Goal: Task Accomplishment & Management: Use online tool/utility

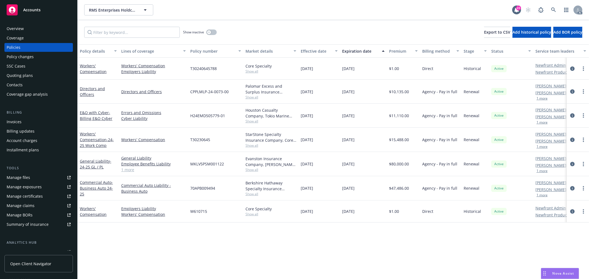
click at [252, 70] on span "Show all" at bounding box center [271, 71] width 51 height 5
click at [202, 252] on div "Policy details Lines of coverage Policy number Market details Effective date Ex…" at bounding box center [333, 161] width 511 height 235
click at [258, 170] on span "Show all" at bounding box center [271, 170] width 51 height 5
click at [338, 246] on div "Policy details Lines of coverage Policy number Market details Effective date Ex…" at bounding box center [333, 161] width 511 height 235
click at [209, 31] on div "button" at bounding box center [209, 32] width 4 height 4
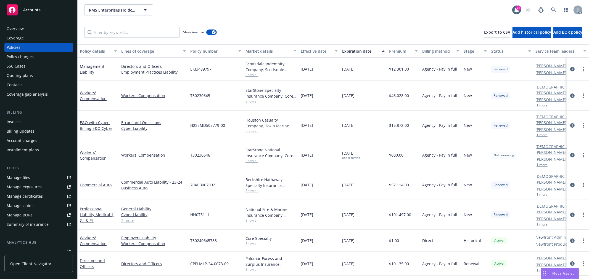
click at [370, 51] on div "Expiration date" at bounding box center [360, 51] width 36 height 6
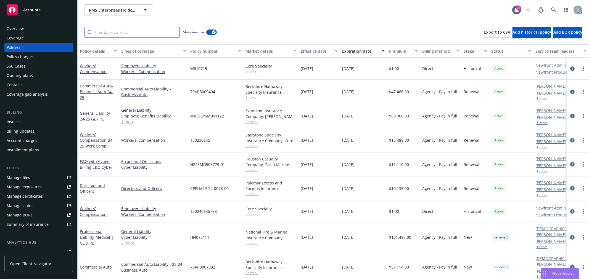
click at [126, 33] on input "Filter by keyword..." at bounding box center [132, 32] width 96 height 11
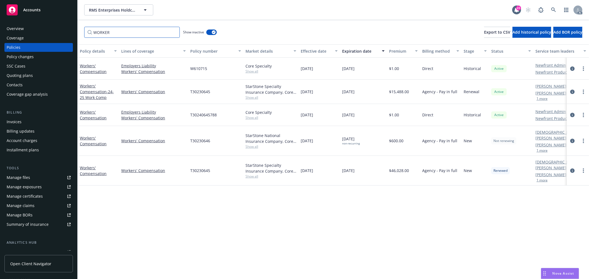
type input "WORKER"
click at [252, 98] on span "Show all" at bounding box center [271, 97] width 51 height 5
click at [252, 194] on div "Policy details Lines of coverage Policy number Market details Effective date Ex…" at bounding box center [333, 161] width 511 height 235
click at [253, 118] on span "Show all" at bounding box center [271, 117] width 51 height 5
click at [240, 195] on div "Policy details Lines of coverage Policy number Market details Effective date Ex…" at bounding box center [333, 161] width 511 height 235
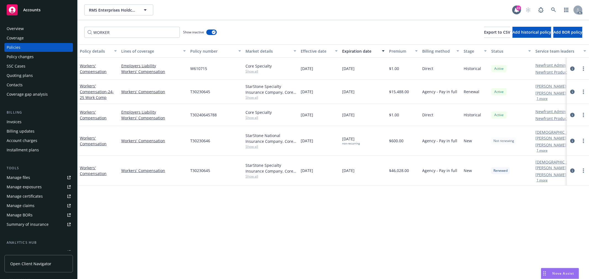
click at [253, 145] on span "Show all" at bounding box center [271, 146] width 51 height 5
click at [332, 177] on div "Policy details Lines of coverage Policy number Market details Effective date Ex…" at bounding box center [333, 161] width 511 height 235
click at [253, 174] on span "Show all" at bounding box center [271, 176] width 51 height 5
click at [346, 202] on div "Policy details Lines of coverage Policy number Market details Effective date Ex…" at bounding box center [333, 161] width 511 height 235
click at [255, 117] on span "Show all" at bounding box center [271, 117] width 51 height 5
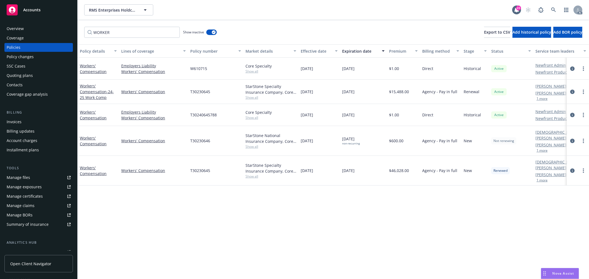
click at [251, 97] on span "Show all" at bounding box center [271, 97] width 51 height 5
click at [252, 71] on span "Show all" at bounding box center [271, 71] width 51 height 5
click at [292, 189] on div "Policy details Lines of coverage Policy number Market details Effective date Ex…" at bounding box center [333, 161] width 511 height 235
click at [255, 73] on span "Show all" at bounding box center [271, 71] width 51 height 5
click at [270, 213] on div "Policy details Lines of coverage Policy number Market details Effective date Ex…" at bounding box center [333, 161] width 511 height 235
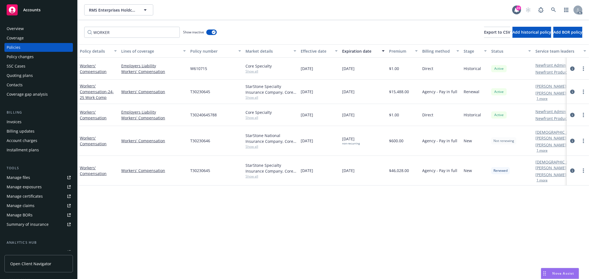
click at [255, 99] on span "Show all" at bounding box center [271, 97] width 51 height 5
click at [276, 197] on div "Policy details Lines of coverage Policy number Market details Effective date Ex…" at bounding box center [333, 161] width 511 height 235
click at [331, 203] on div "Policy details Lines of coverage Policy number Market details Effective date Ex…" at bounding box center [333, 161] width 511 height 235
click at [256, 171] on div "StarStone Specialty Insurance Company, Core Specialty Show all" at bounding box center [270, 171] width 55 height 30
click at [255, 174] on span "Show all" at bounding box center [271, 176] width 51 height 5
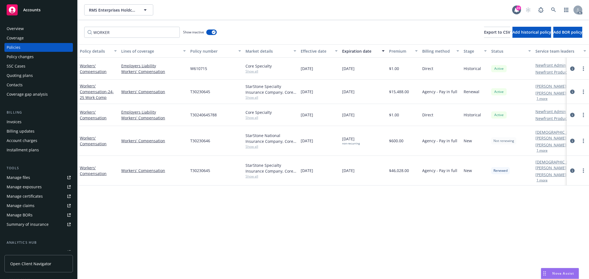
click at [347, 203] on div "Policy details Lines of coverage Policy number Market details Effective date Ex…" at bounding box center [333, 161] width 511 height 235
click at [140, 32] on input "WORKER" at bounding box center [132, 32] width 96 height 11
click at [175, 31] on input "WORKER" at bounding box center [132, 32] width 96 height 11
click at [174, 32] on input "WORKER" at bounding box center [132, 32] width 96 height 11
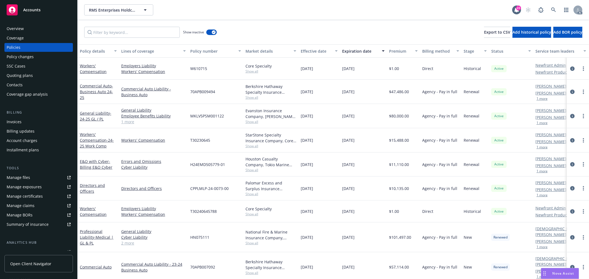
click at [252, 122] on span "Show all" at bounding box center [271, 122] width 51 height 5
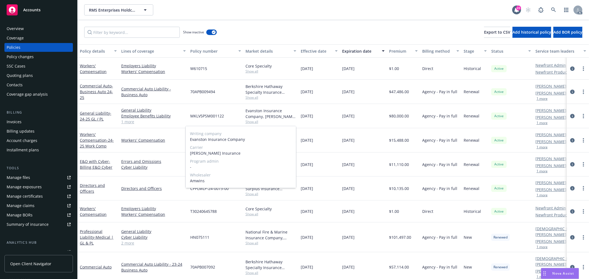
click at [252, 122] on span "Show all" at bounding box center [271, 122] width 51 height 5
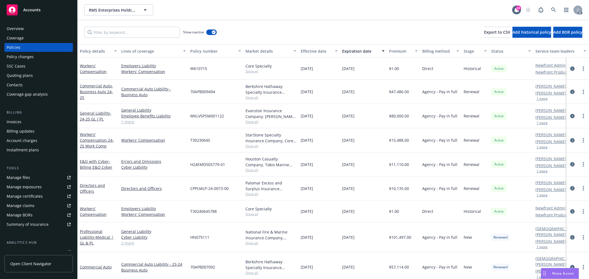
click at [252, 123] on span "Show all" at bounding box center [271, 122] width 51 height 5
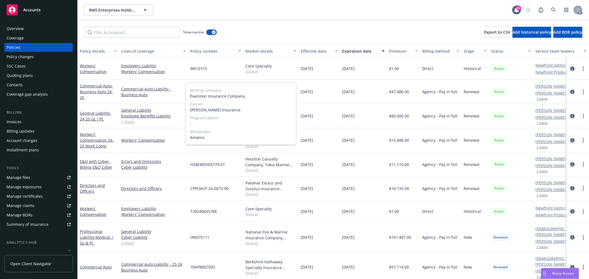
scroll to position [61, 0]
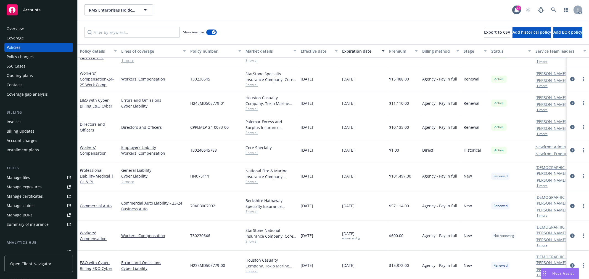
click at [252, 180] on span "Show all" at bounding box center [271, 182] width 51 height 5
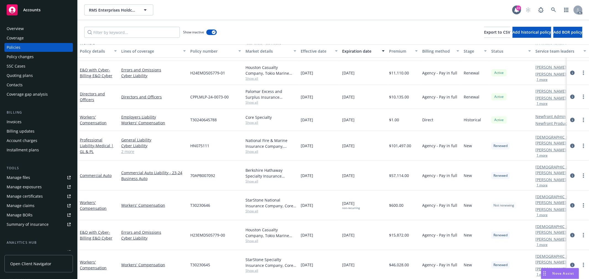
scroll to position [87, 0]
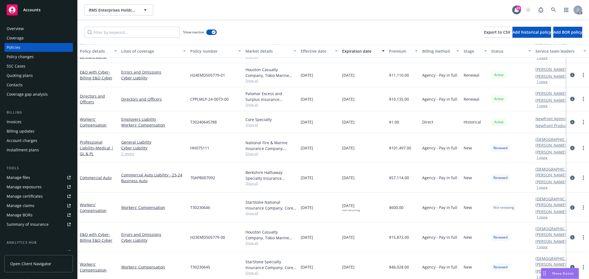
click at [252, 241] on span "Show all" at bounding box center [271, 243] width 51 height 5
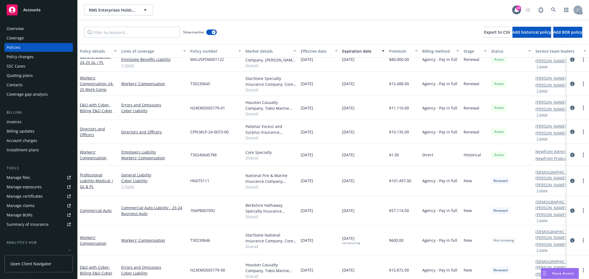
scroll to position [0, 0]
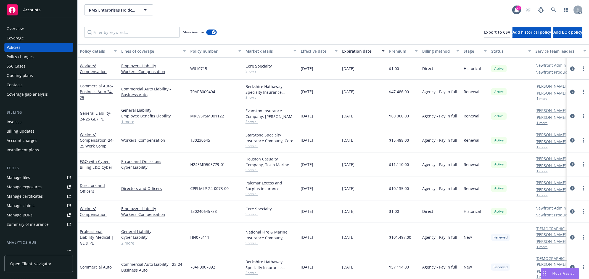
click at [253, 122] on span "Show all" at bounding box center [271, 122] width 51 height 5
click at [299, 120] on div "[DATE]" at bounding box center [319, 116] width 41 height 24
click at [252, 242] on span "Show all" at bounding box center [271, 243] width 51 height 5
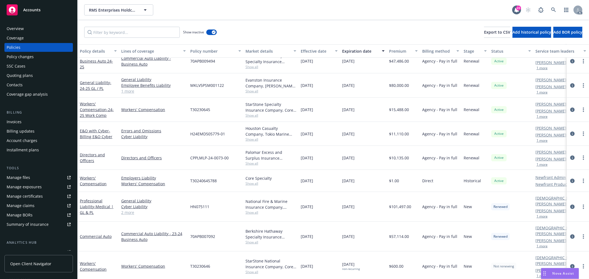
click at [307, 207] on div "[DATE]" at bounding box center [319, 207] width 41 height 30
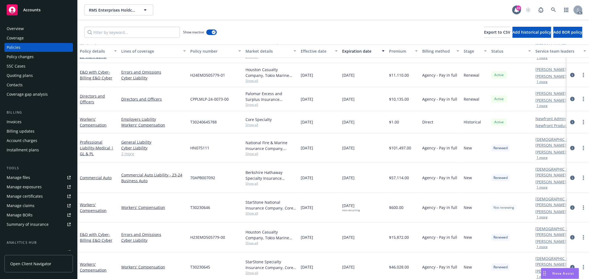
scroll to position [87, 0]
click at [341, 223] on div "[DATE]" at bounding box center [363, 238] width 47 height 30
click at [254, 271] on span "Show all" at bounding box center [271, 273] width 51 height 5
click at [333, 226] on div "[DATE]" at bounding box center [319, 238] width 41 height 30
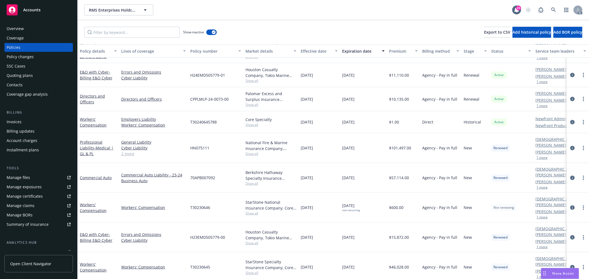
click at [250, 241] on span "Show all" at bounding box center [271, 243] width 51 height 5
click at [355, 223] on div "[DATE]" at bounding box center [363, 238] width 47 height 30
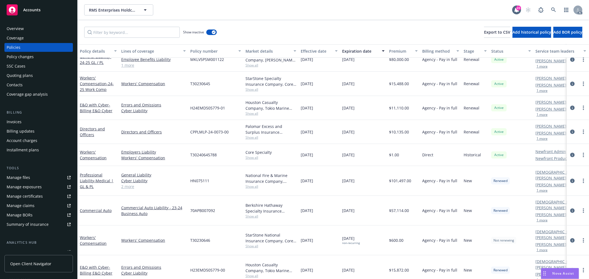
scroll to position [0, 0]
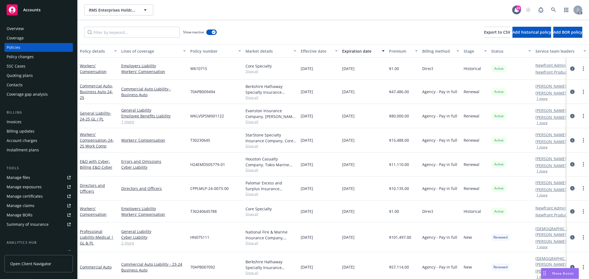
click at [253, 72] on span "Show all" at bounding box center [271, 71] width 51 height 5
click at [289, 69] on span "Show all" at bounding box center [271, 71] width 51 height 5
click at [255, 147] on span "Show all" at bounding box center [271, 146] width 51 height 5
drag, startPoint x: 107, startPoint y: 71, endPoint x: 79, endPoint y: 66, distance: 28.0
click at [79, 66] on div "Workers' Compensation" at bounding box center [98, 69] width 41 height 22
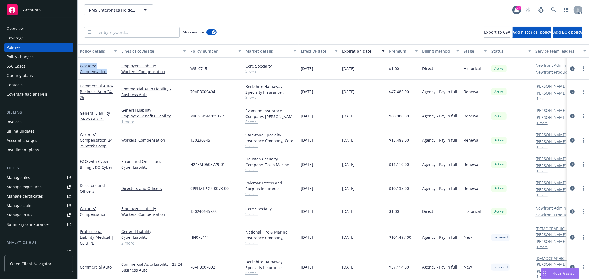
copy link "Workers' Compensation"
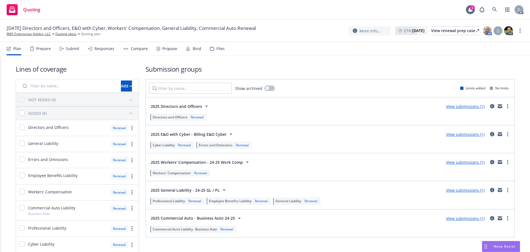
click at [159, 48] on div "Propose" at bounding box center [167, 48] width 21 height 13
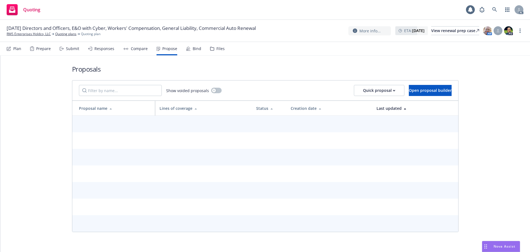
click at [162, 49] on div "Propose" at bounding box center [169, 48] width 15 height 4
